Goal: Transaction & Acquisition: Purchase product/service

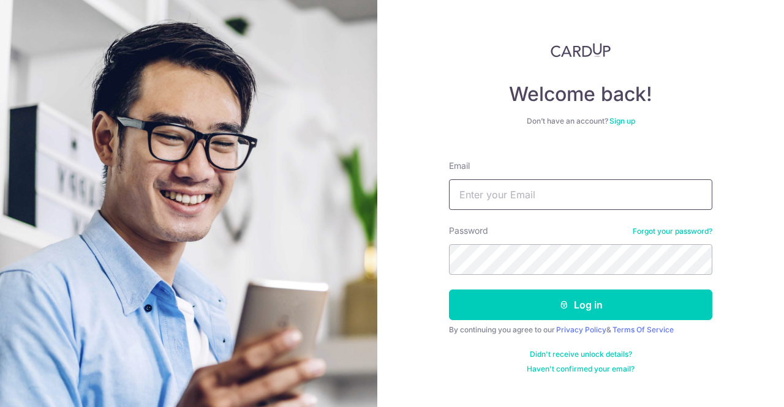
click at [527, 195] on input "Email" at bounding box center [580, 194] width 263 height 31
type input "[EMAIL_ADDRESS][DOMAIN_NAME]"
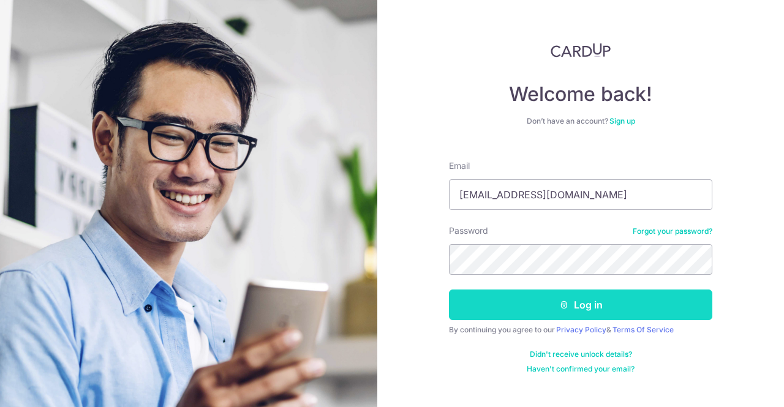
click at [543, 297] on button "Log in" at bounding box center [580, 305] width 263 height 31
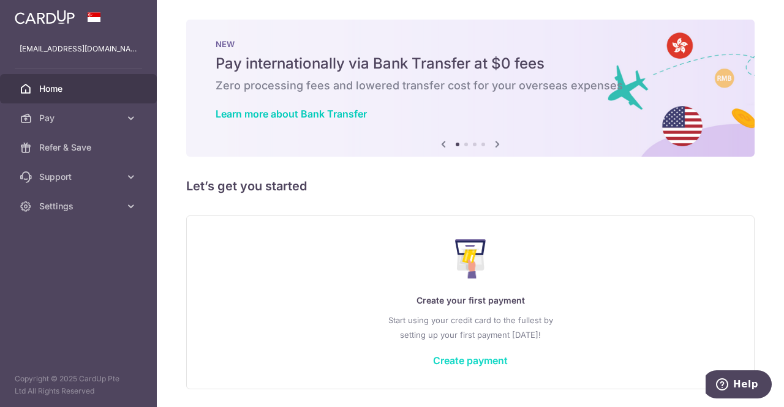
click at [458, 363] on link "Create payment" at bounding box center [470, 361] width 75 height 12
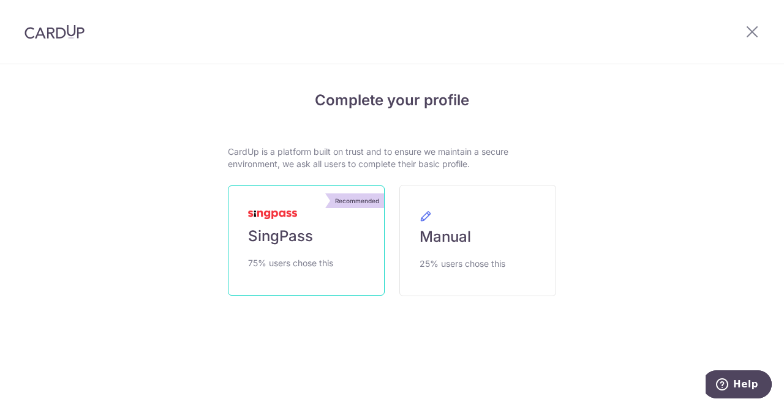
click at [293, 219] on img at bounding box center [272, 215] width 49 height 9
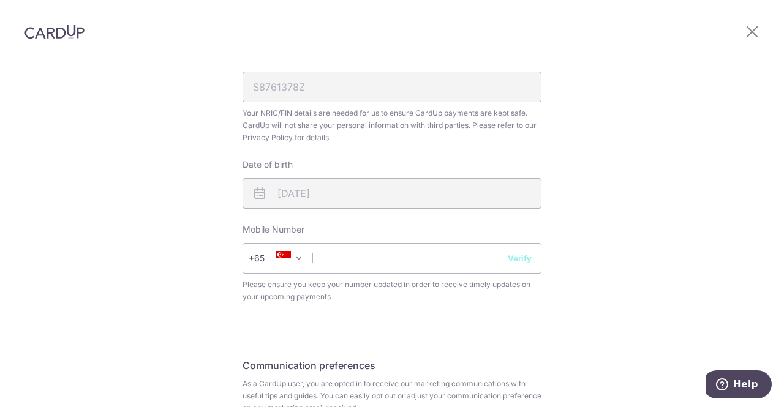
scroll to position [391, 0]
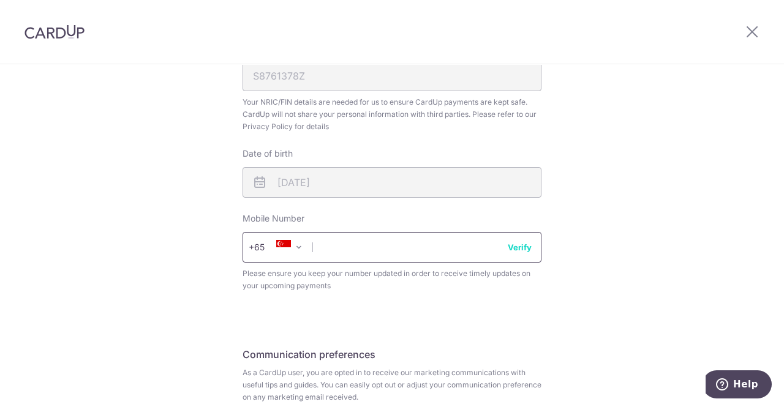
click at [344, 240] on input "text" at bounding box center [391, 247] width 299 height 31
type input "91095455"
click at [508, 245] on button "Verify" at bounding box center [520, 247] width 24 height 12
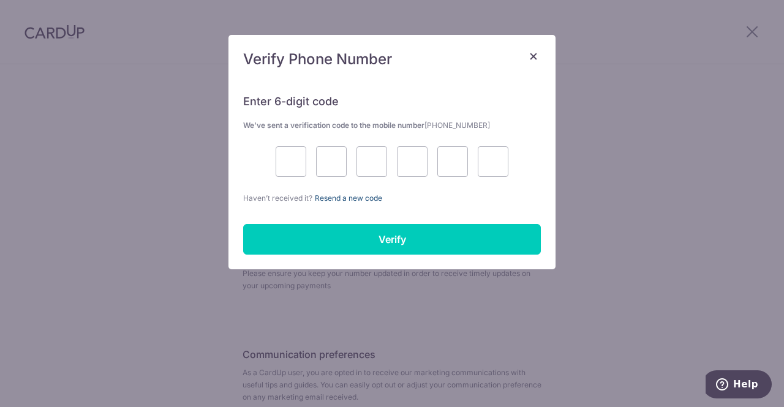
click at [366, 198] on link "Resend a new code" at bounding box center [348, 198] width 67 height 9
click at [294, 165] on input "text" at bounding box center [291, 161] width 31 height 31
type input "1"
type input "3"
type input "9"
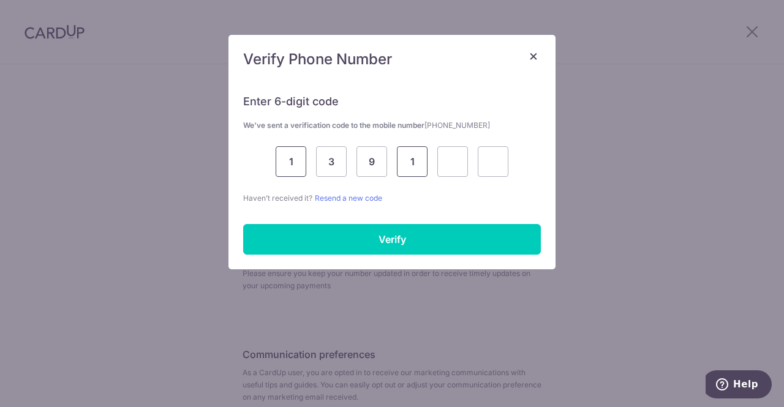
type input "1"
type input "3"
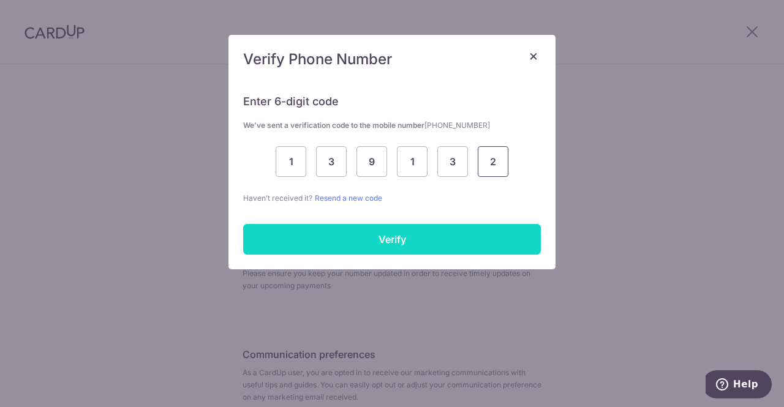
type input "2"
click at [351, 242] on input "Verify" at bounding box center [392, 239] width 298 height 31
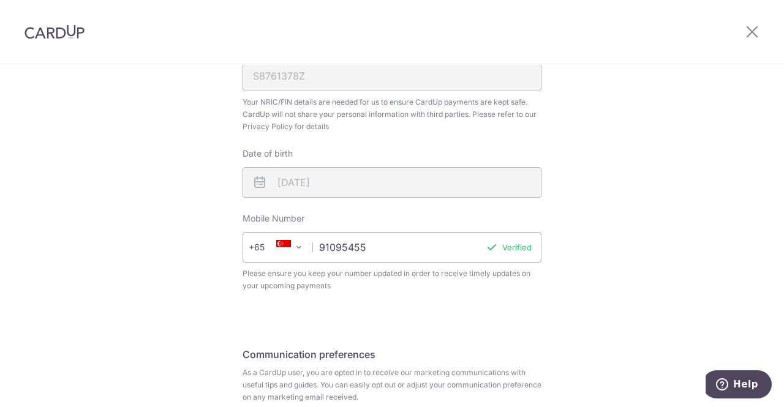
scroll to position [499, 0]
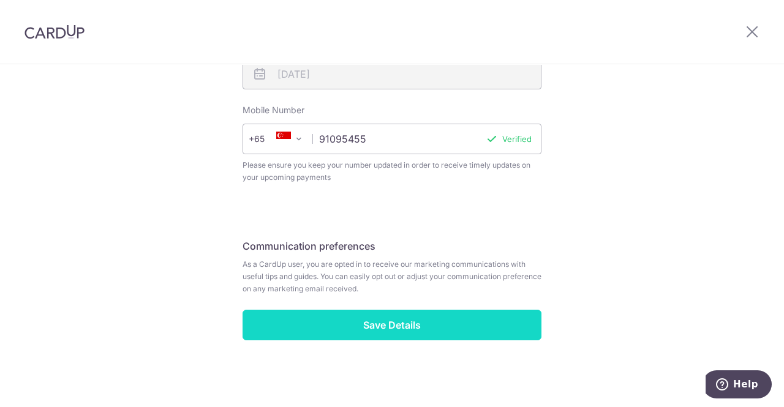
click at [437, 331] on input "Save Details" at bounding box center [391, 325] width 299 height 31
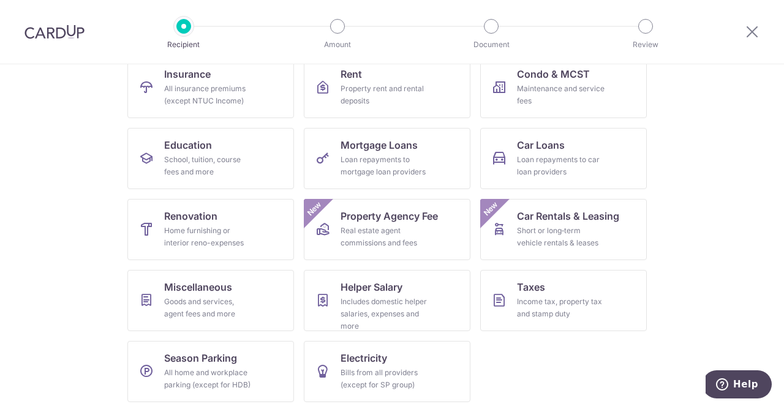
scroll to position [140, 0]
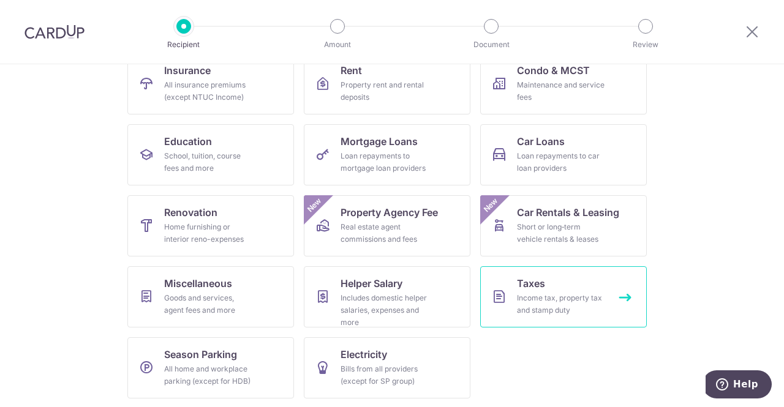
click at [543, 293] on div "Income tax, property tax and stamp duty" at bounding box center [561, 304] width 88 height 24
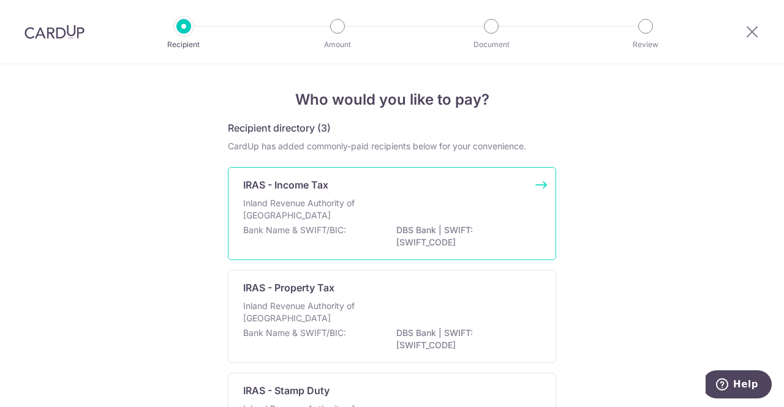
click at [426, 229] on p "DBS Bank | SWIFT: DBSSSGSGXXX" at bounding box center [464, 236] width 137 height 24
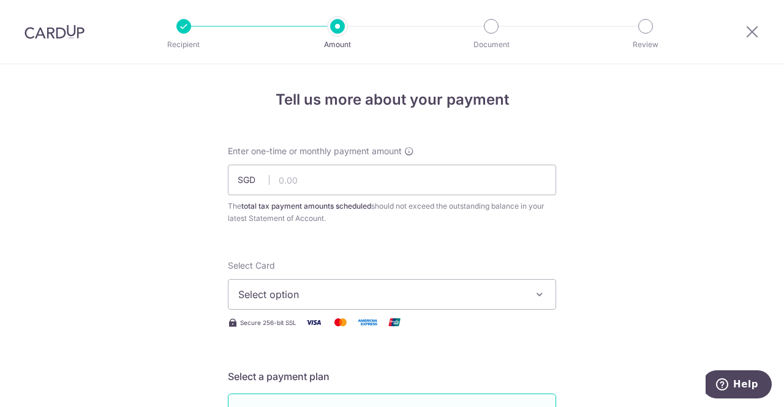
click at [320, 295] on span "Select option" at bounding box center [380, 294] width 285 height 15
click at [303, 325] on span "Add credit card" at bounding box center [402, 329] width 285 height 12
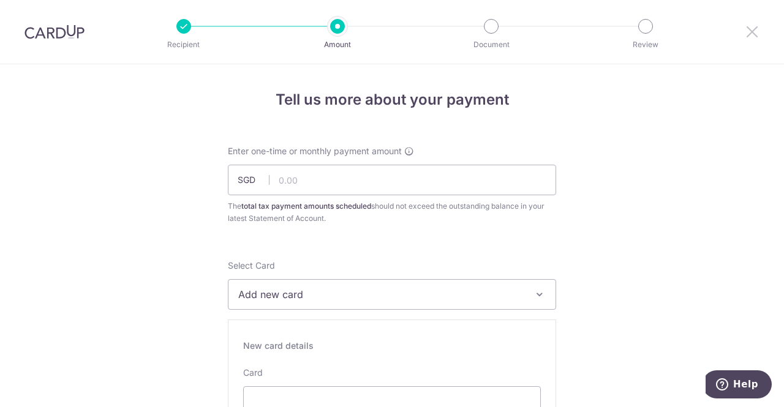
click at [748, 37] on icon at bounding box center [752, 31] width 15 height 15
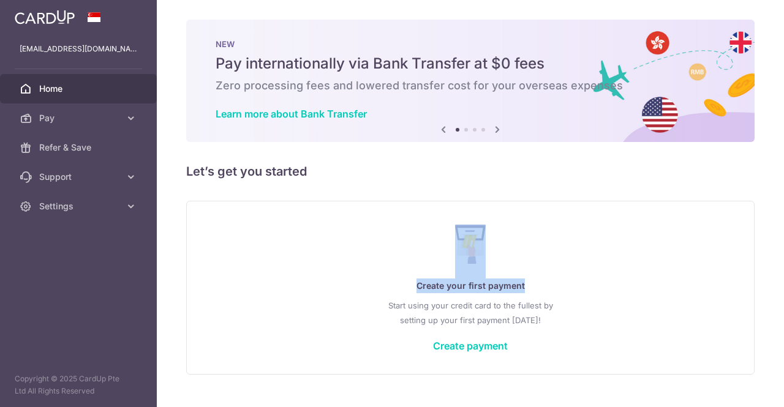
drag, startPoint x: 776, startPoint y: 173, endPoint x: 770, endPoint y: 282, distance: 108.6
click at [770, 282] on div "× Pause Schedule Pause all future payments in this series Pause just this one p…" at bounding box center [470, 203] width 627 height 407
click at [478, 340] on link "Create payment" at bounding box center [470, 346] width 75 height 12
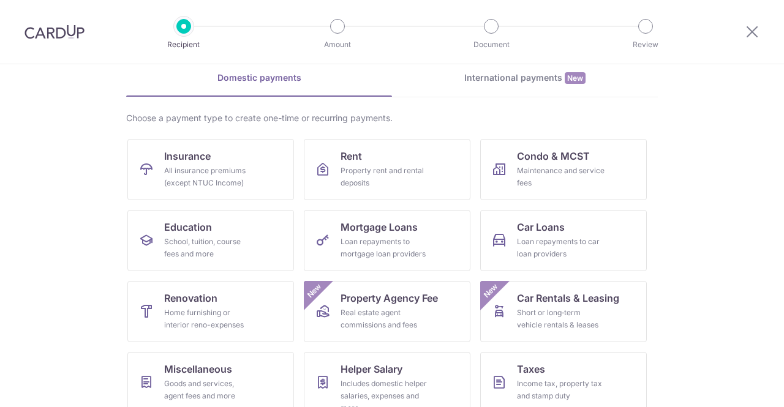
scroll to position [29, 0]
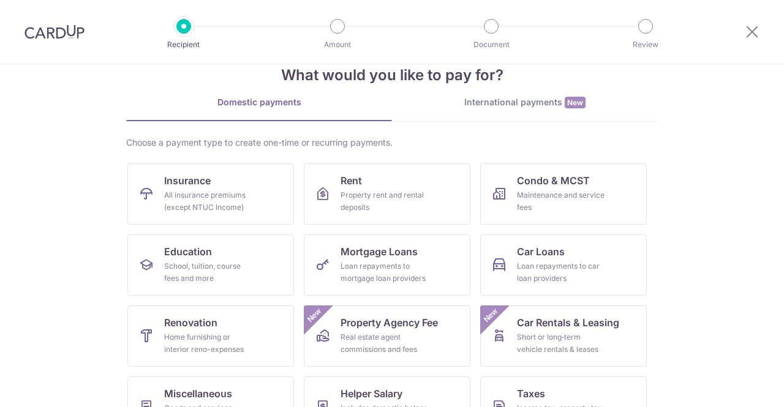
click at [496, 97] on div "International payments New" at bounding box center [525, 102] width 266 height 13
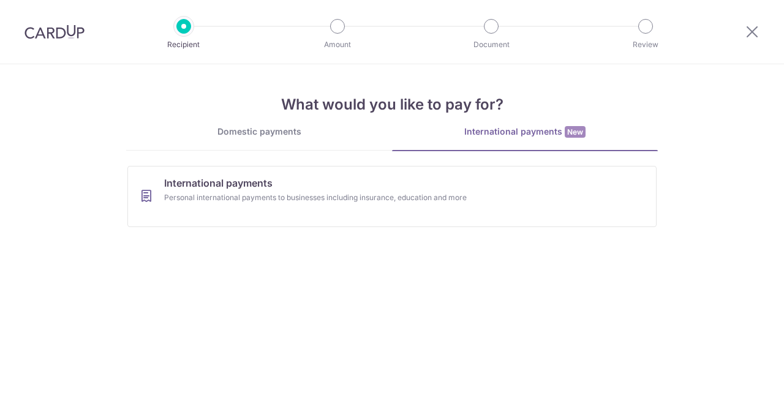
scroll to position [0, 0]
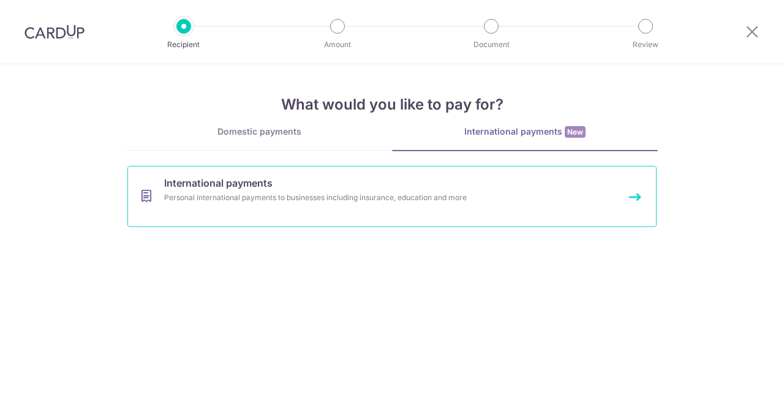
click at [309, 203] on div "Personal international payments to businesses including insurance, education an…" at bounding box center [375, 198] width 423 height 12
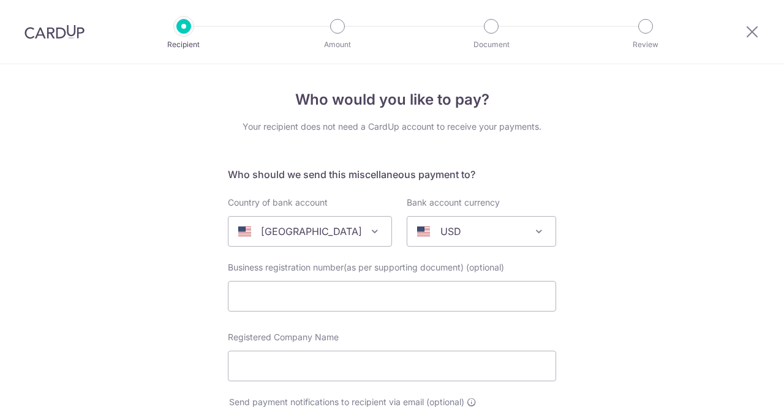
select select
click at [329, 238] on div "[GEOGRAPHIC_DATA]" at bounding box center [300, 231] width 124 height 15
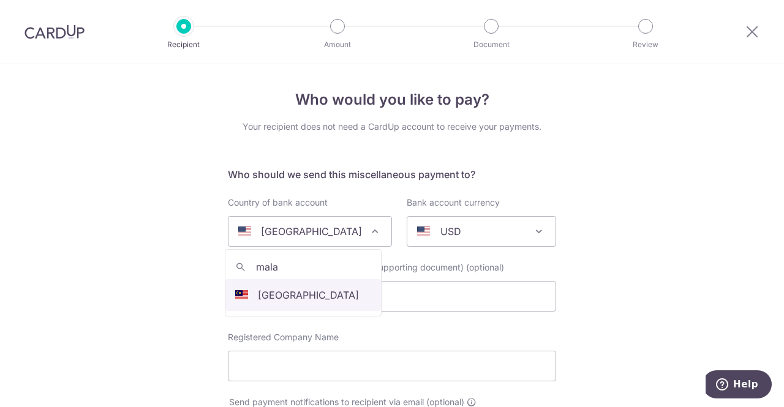
type input "mala"
select select "159"
select select "[GEOGRAPHIC_DATA]"
select select
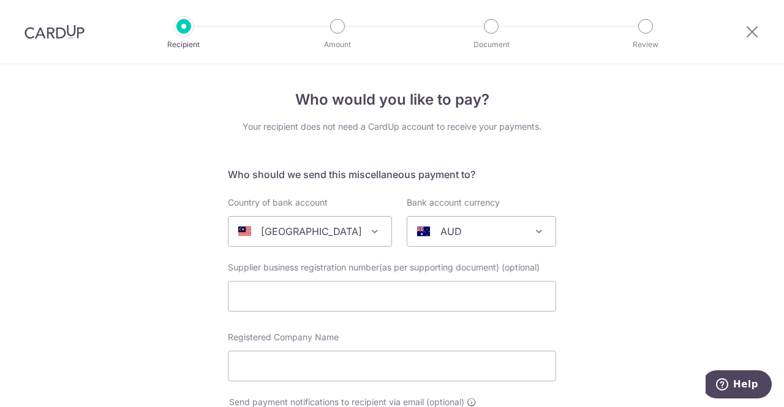
click at [445, 238] on p "AUD" at bounding box center [450, 231] width 21 height 15
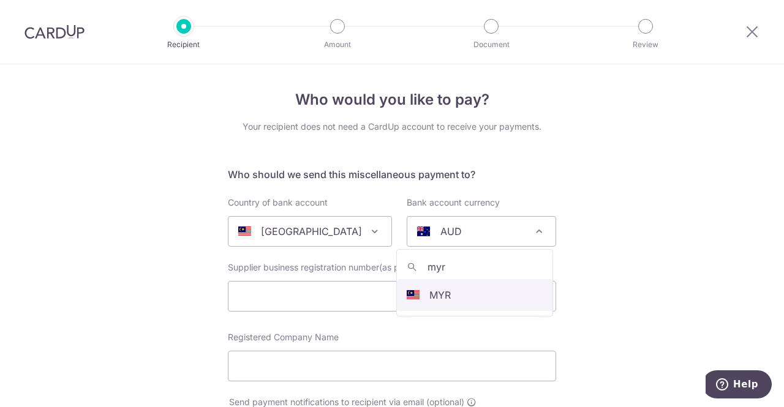
type input "myr"
select select "4"
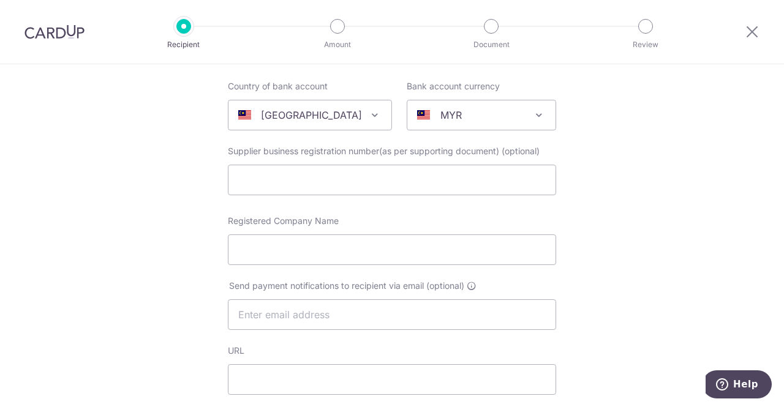
scroll to position [118, 0]
click at [750, 28] on icon at bounding box center [752, 31] width 15 height 15
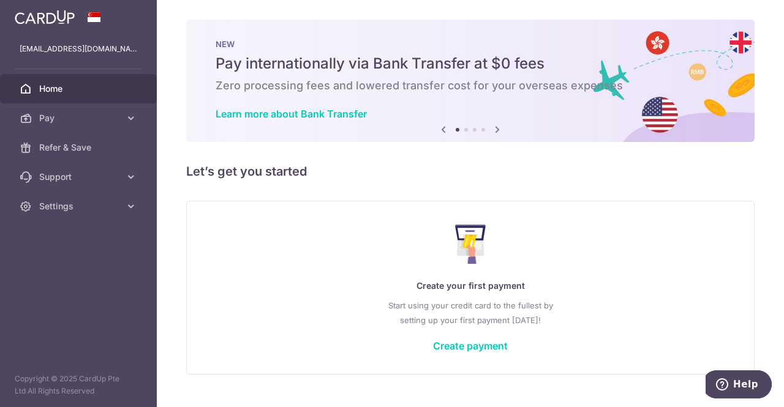
click at [396, 70] on h5 "Pay internationally via Bank Transfer at $0 fees" at bounding box center [470, 64] width 509 height 20
click at [101, 123] on span "Pay" at bounding box center [79, 118] width 81 height 12
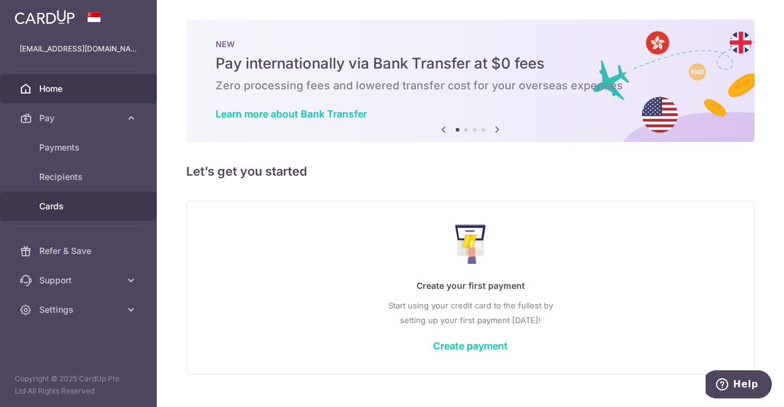
click at [62, 194] on link "Cards" at bounding box center [78, 206] width 157 height 29
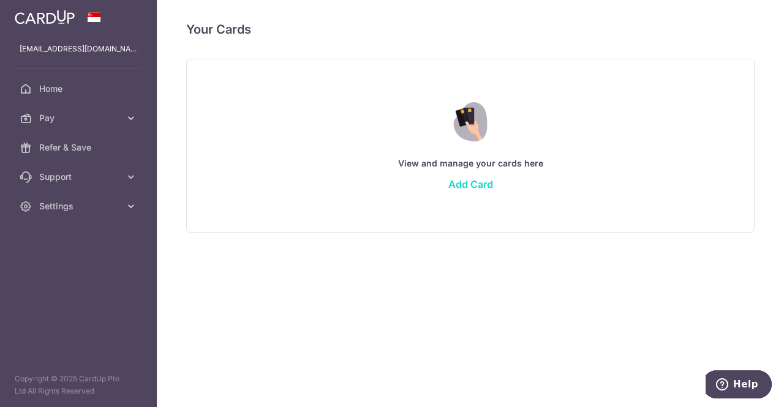
click at [452, 190] on link "Add Card" at bounding box center [470, 184] width 45 height 12
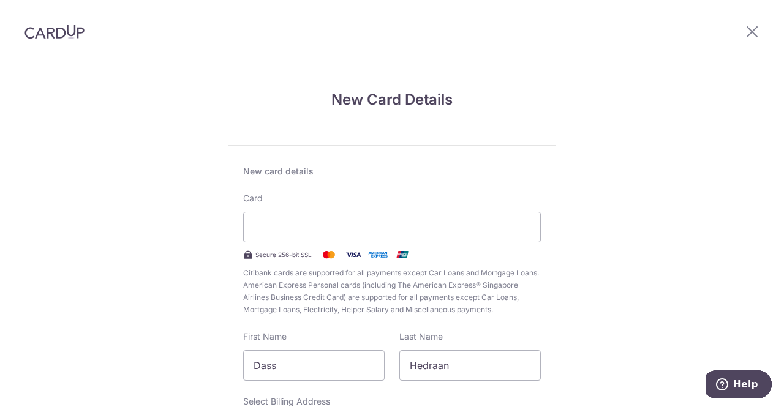
scroll to position [170, 0]
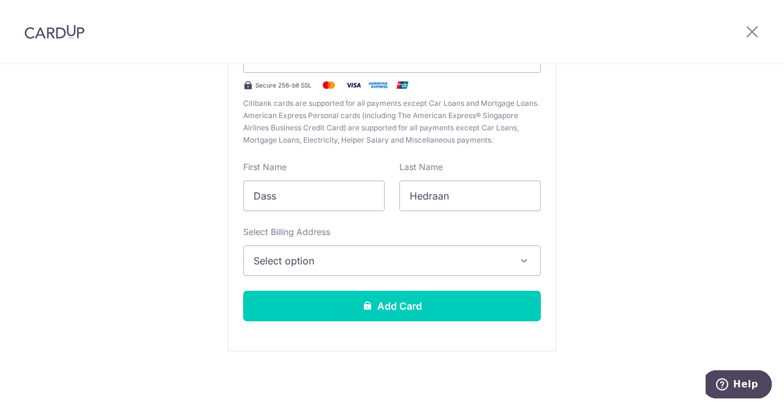
click at [479, 259] on span "Select option" at bounding box center [381, 261] width 255 height 15
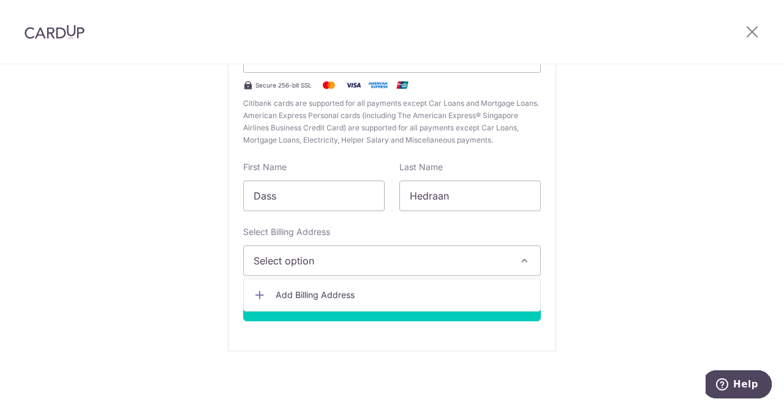
click at [479, 259] on span "Select option" at bounding box center [381, 261] width 255 height 15
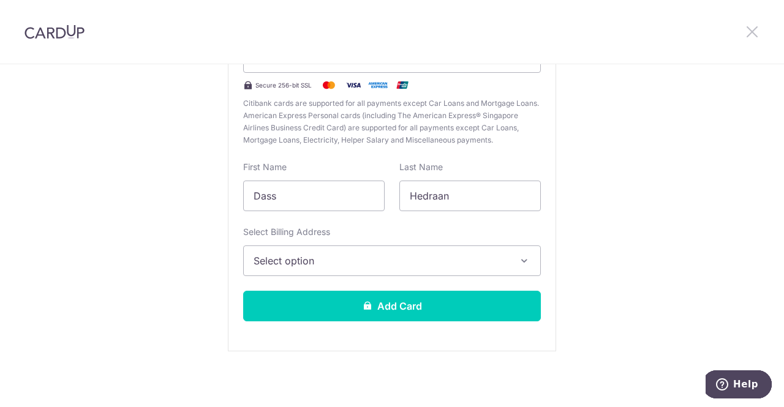
click at [758, 30] on icon at bounding box center [752, 31] width 15 height 15
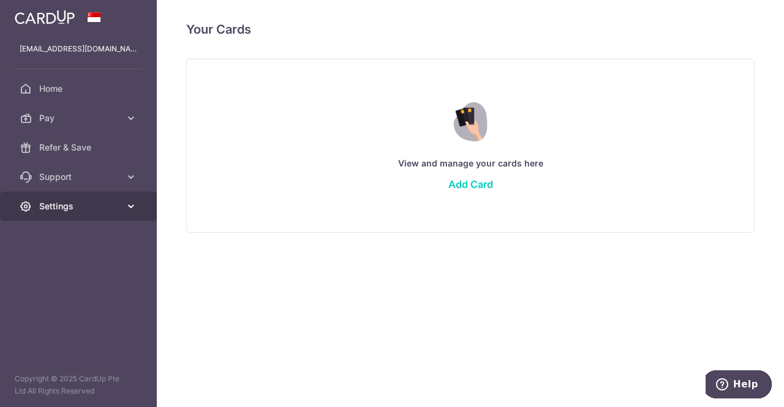
click at [72, 215] on link "Settings" at bounding box center [78, 206] width 157 height 29
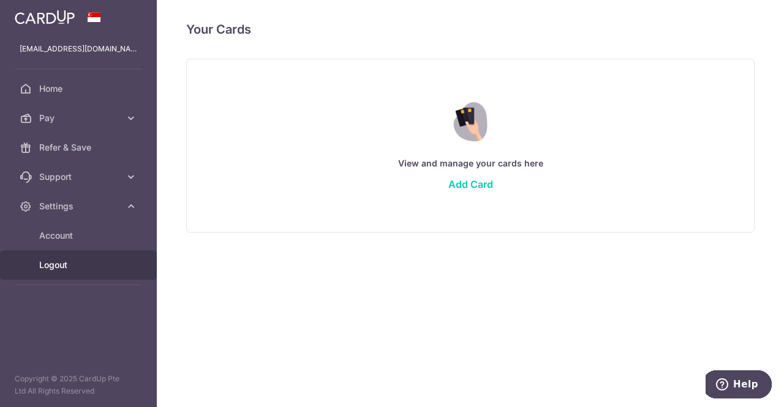
click at [63, 272] on link "Logout" at bounding box center [78, 264] width 157 height 29
